Goal: Transaction & Acquisition: Download file/media

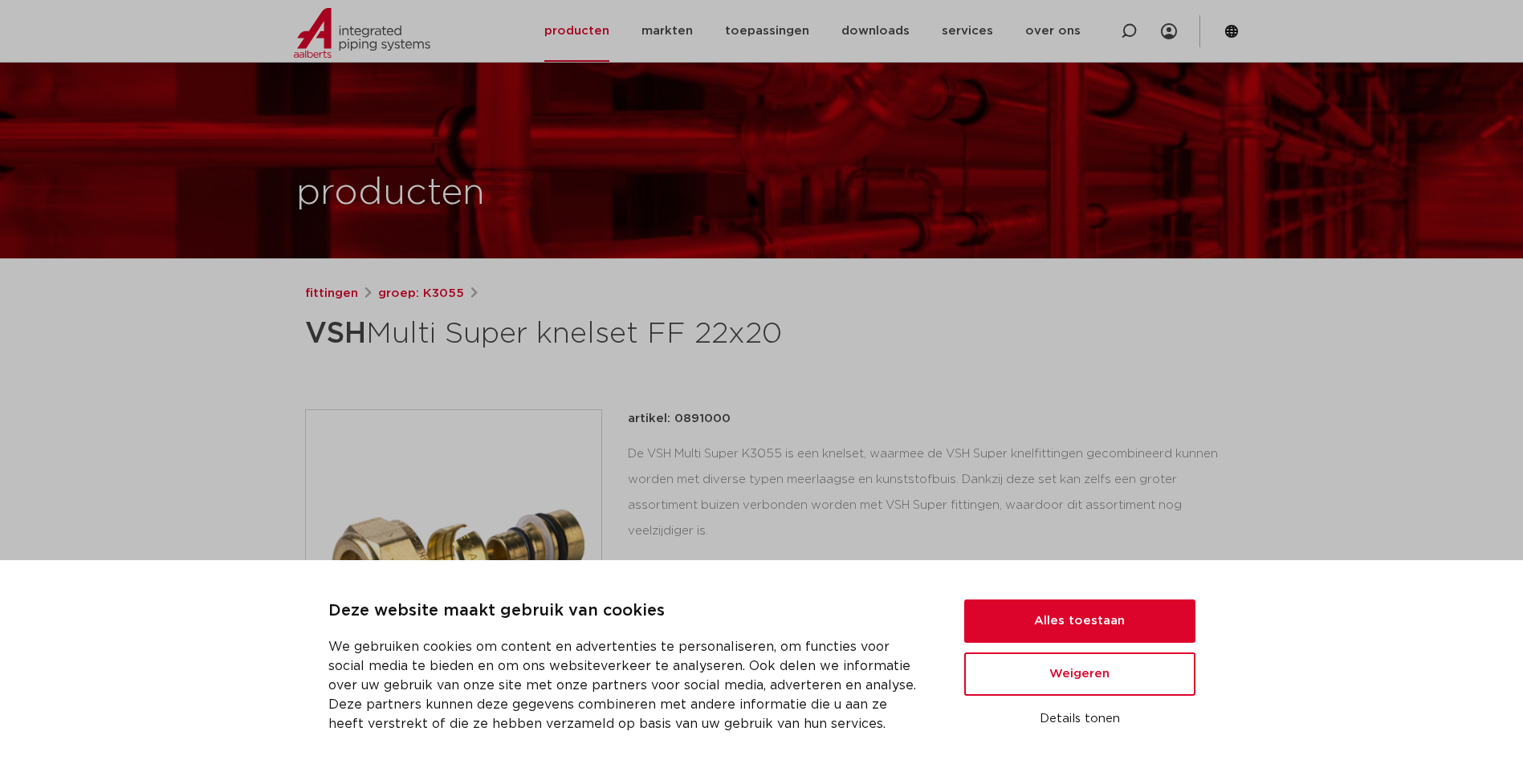
scroll to position [321, 0]
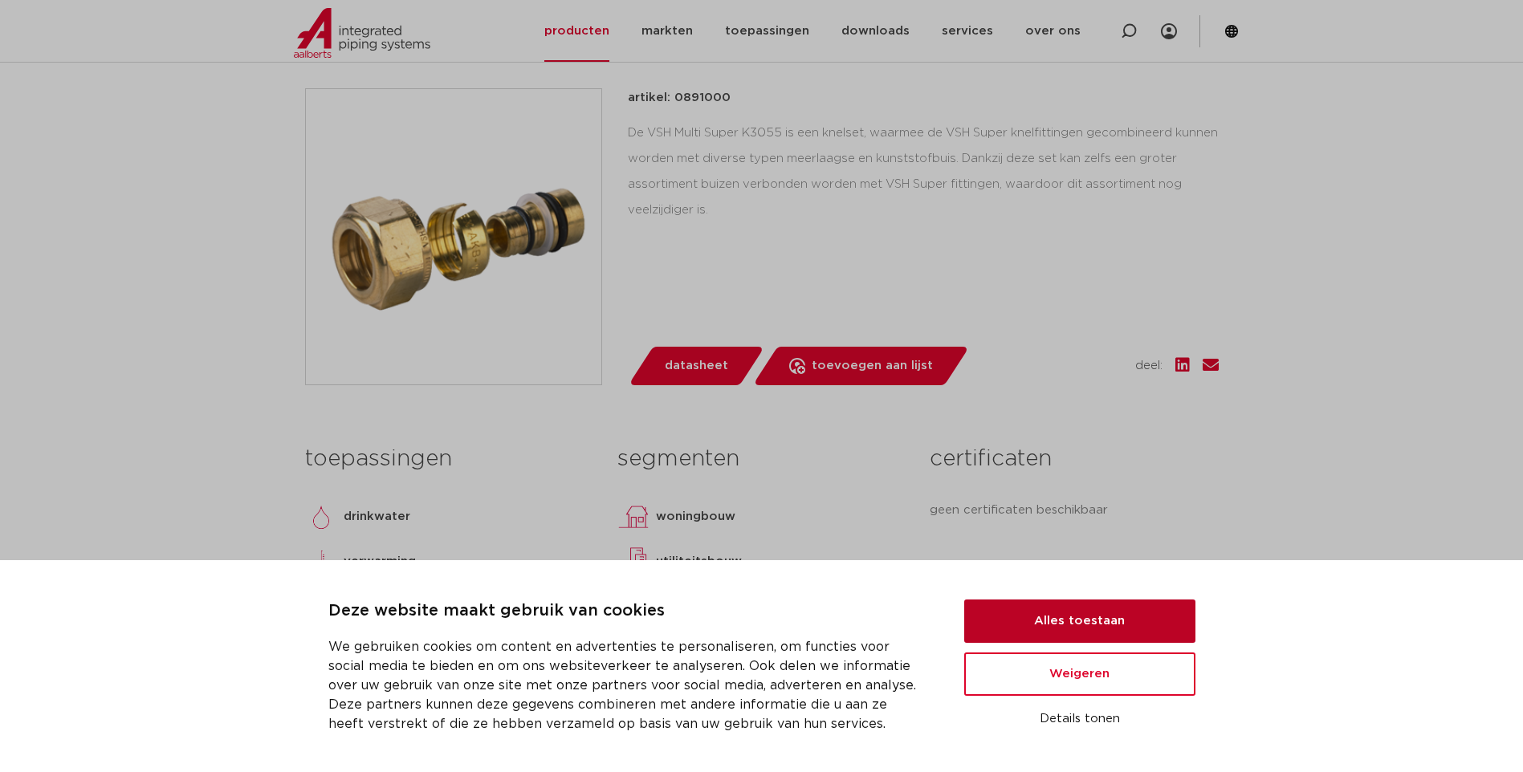
click at [1036, 609] on button "Alles toestaan" at bounding box center [1079, 621] width 231 height 43
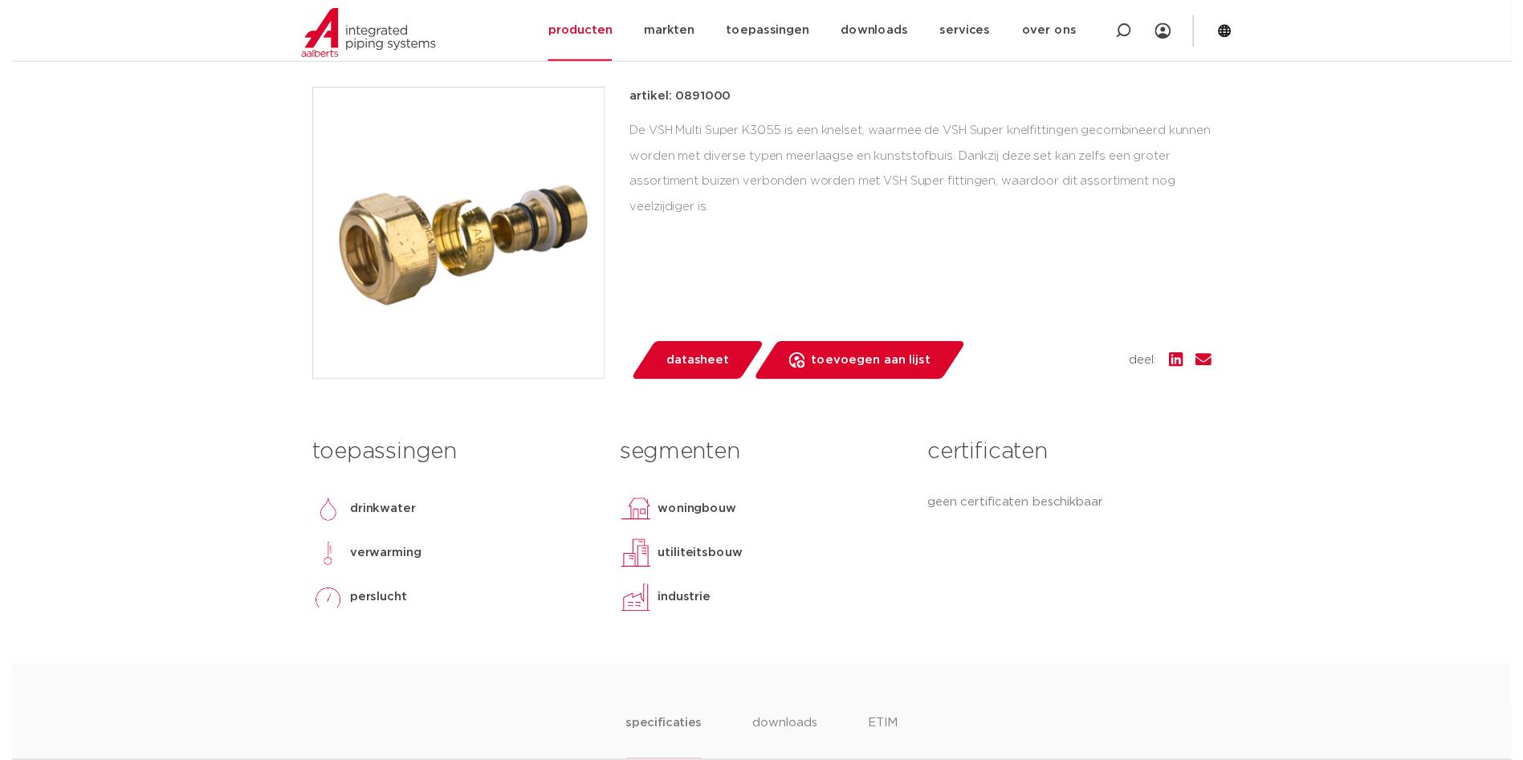
scroll to position [0, 0]
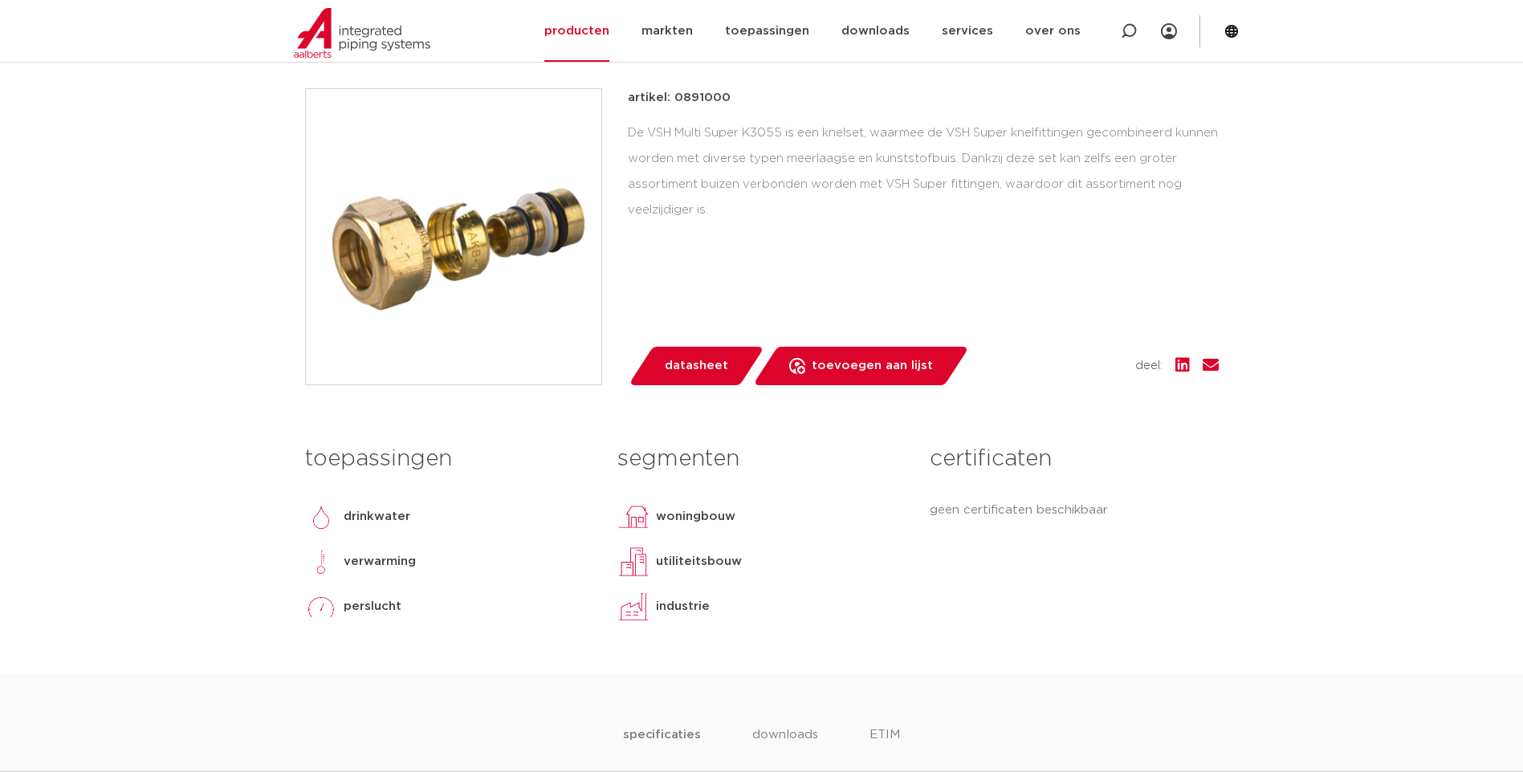
click at [675, 357] on span "datasheet" at bounding box center [696, 366] width 63 height 26
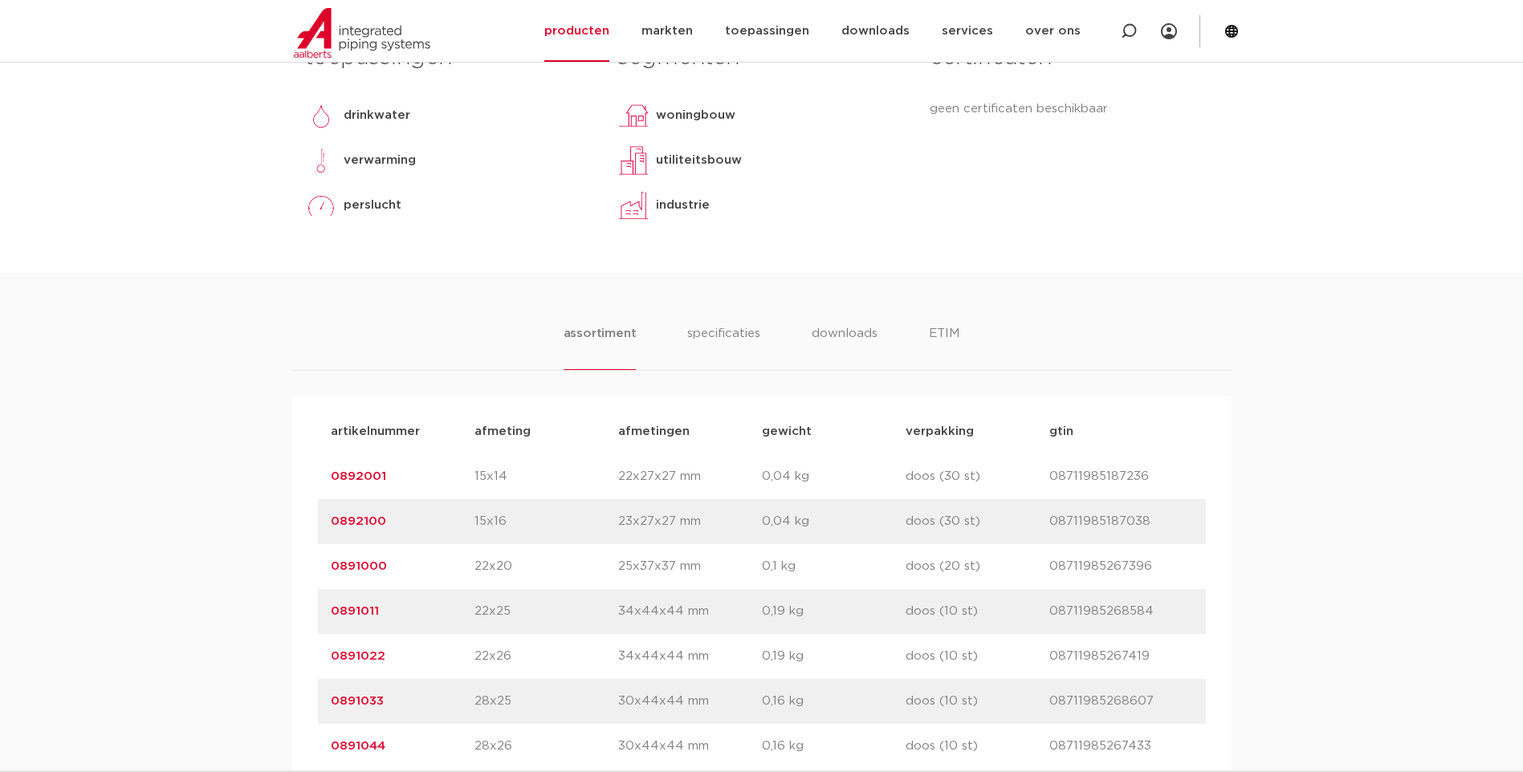
scroll to position [883, 0]
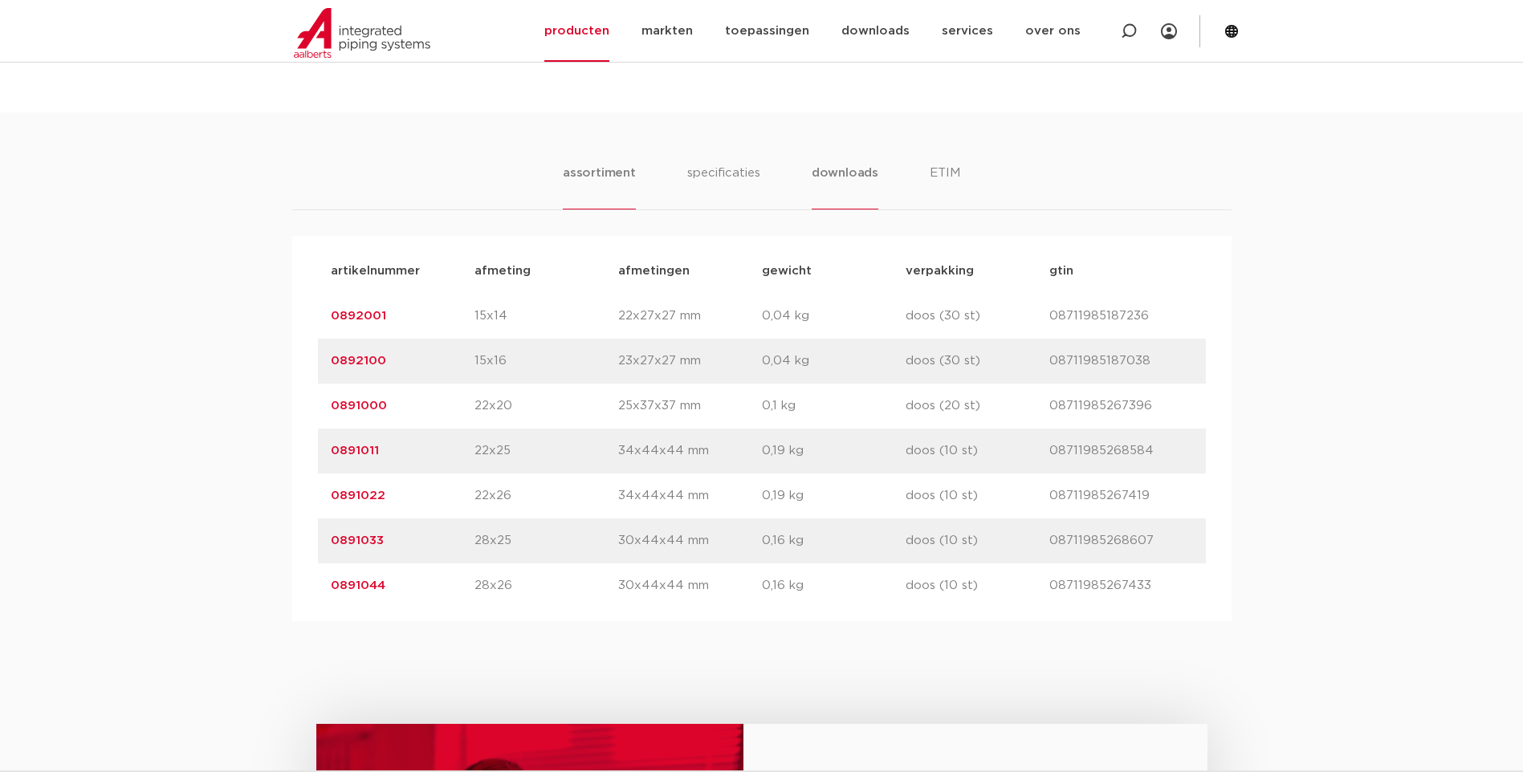
click at [851, 165] on li "downloads" at bounding box center [845, 187] width 67 height 46
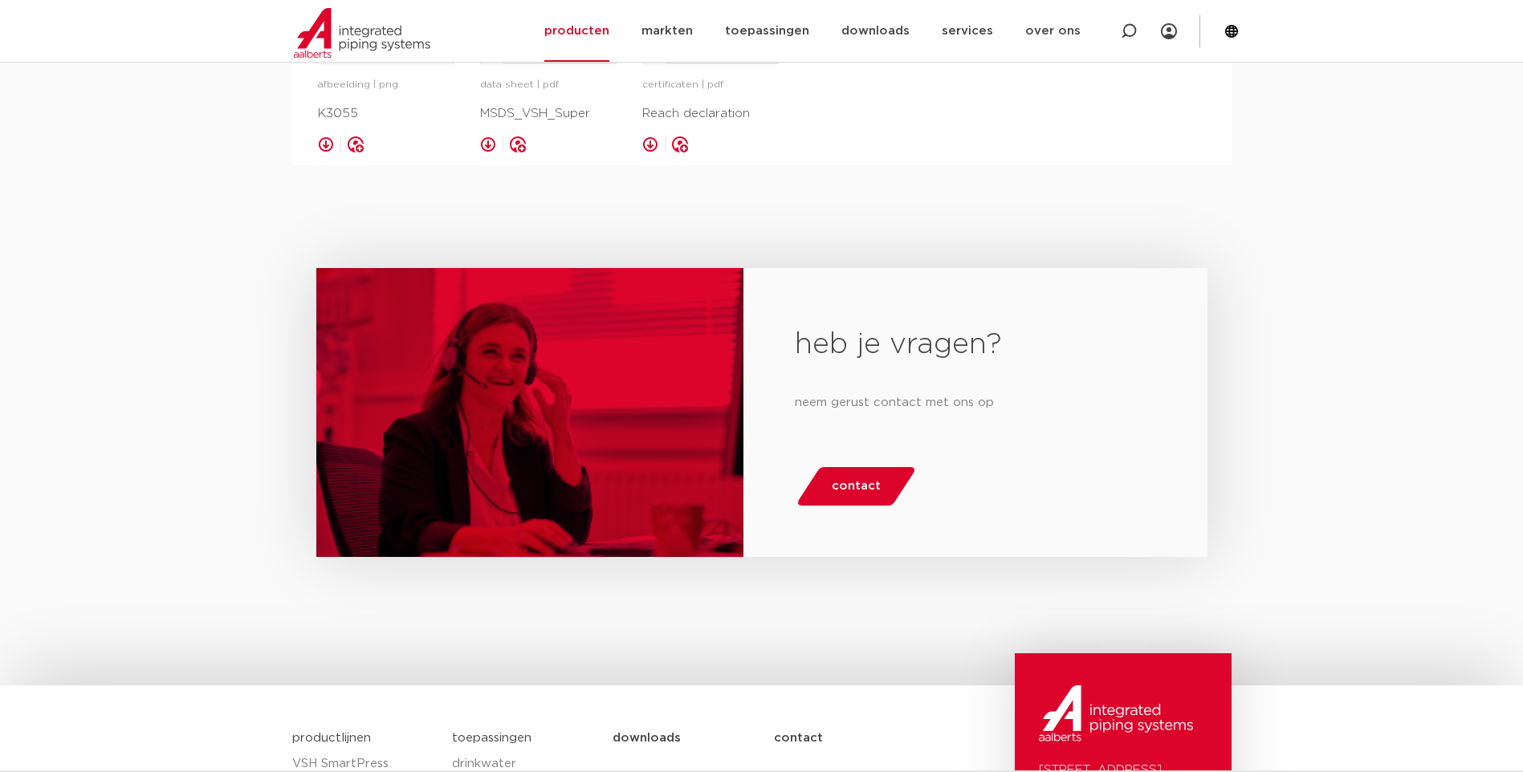
scroll to position [963, 0]
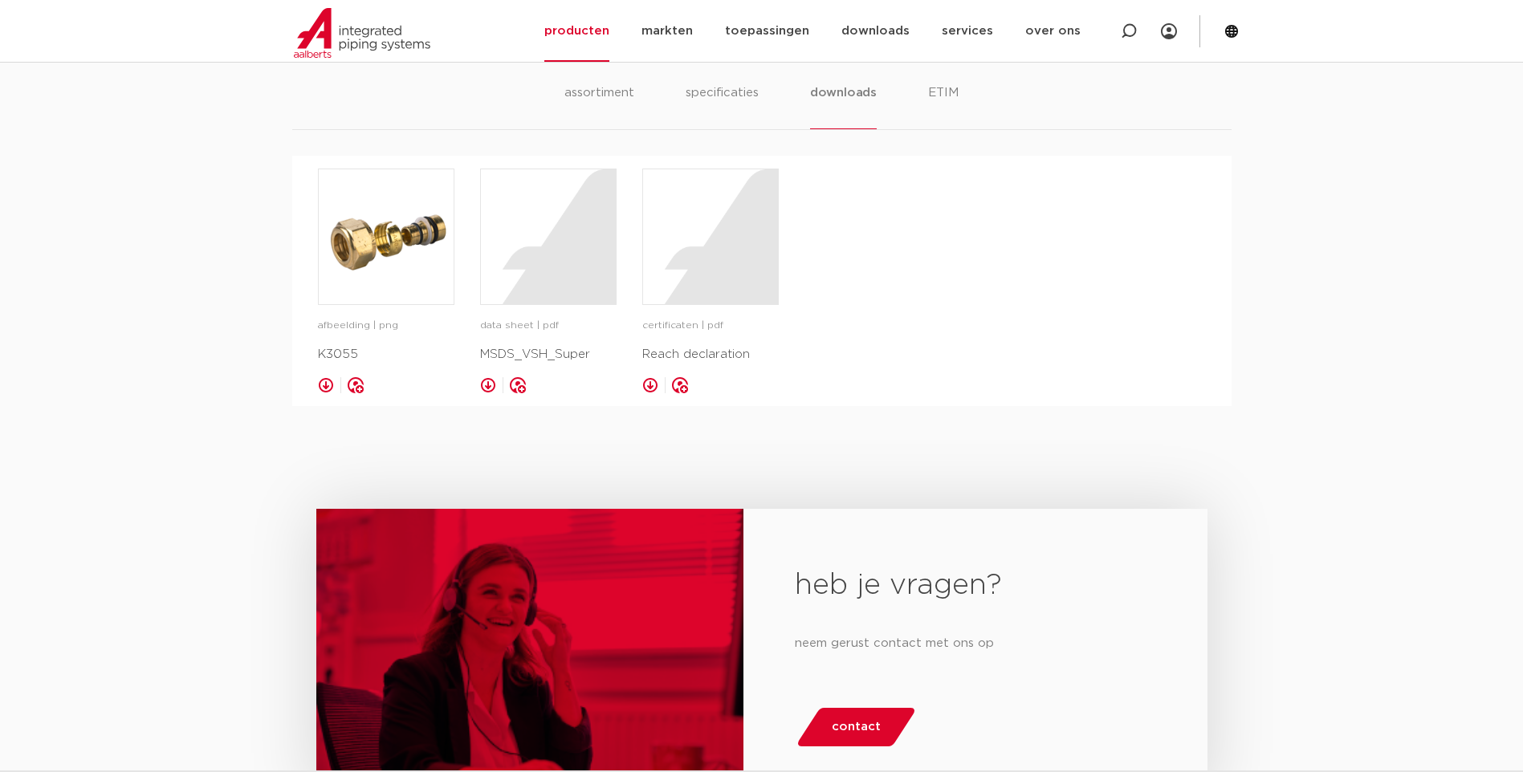
click at [490, 387] on link at bounding box center [488, 385] width 16 height 16
